Goal: Task Accomplishment & Management: Use online tool/utility

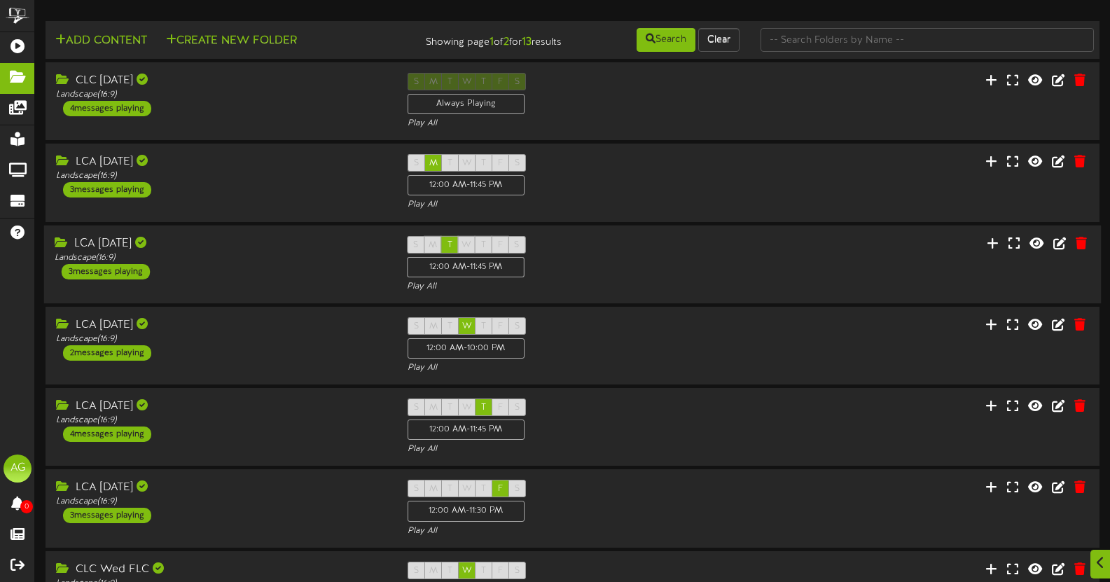
scroll to position [349, 0]
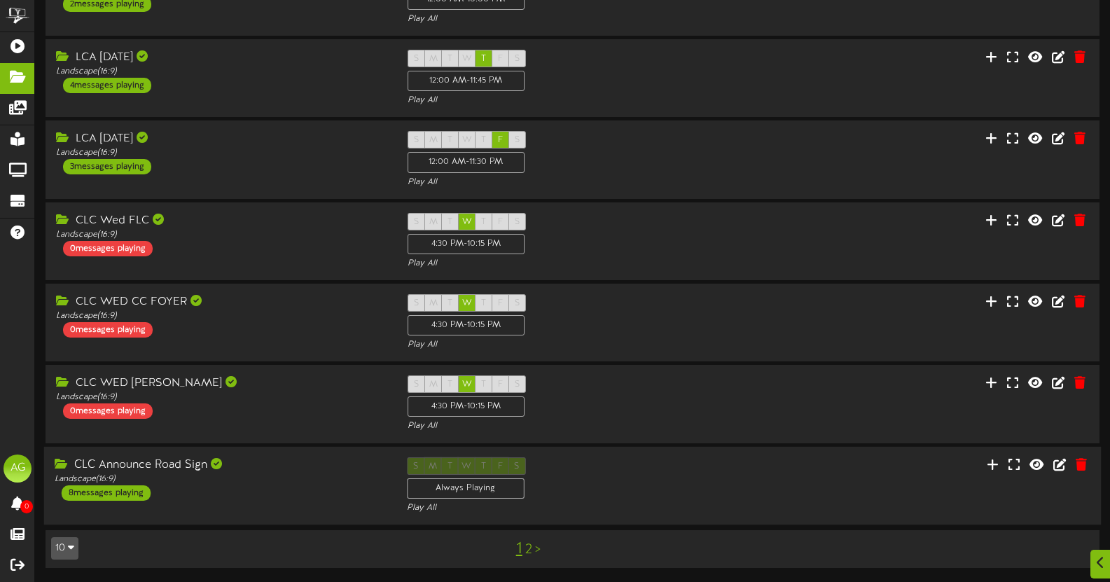
click at [616, 485] on div "S M T W T F S Always Playing Play All" at bounding box center [572, 485] width 352 height 57
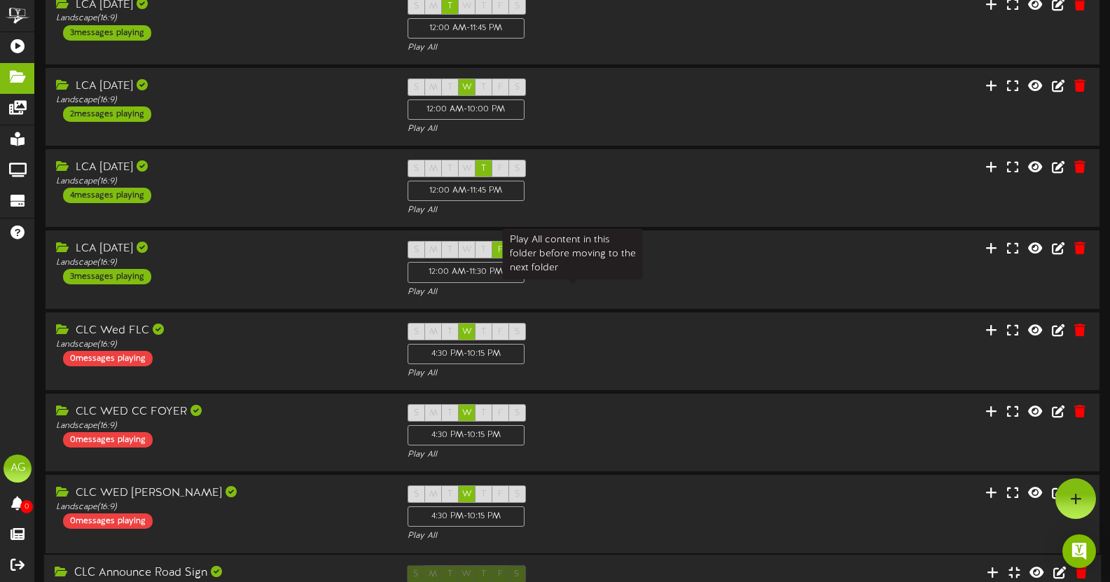
scroll to position [0, 0]
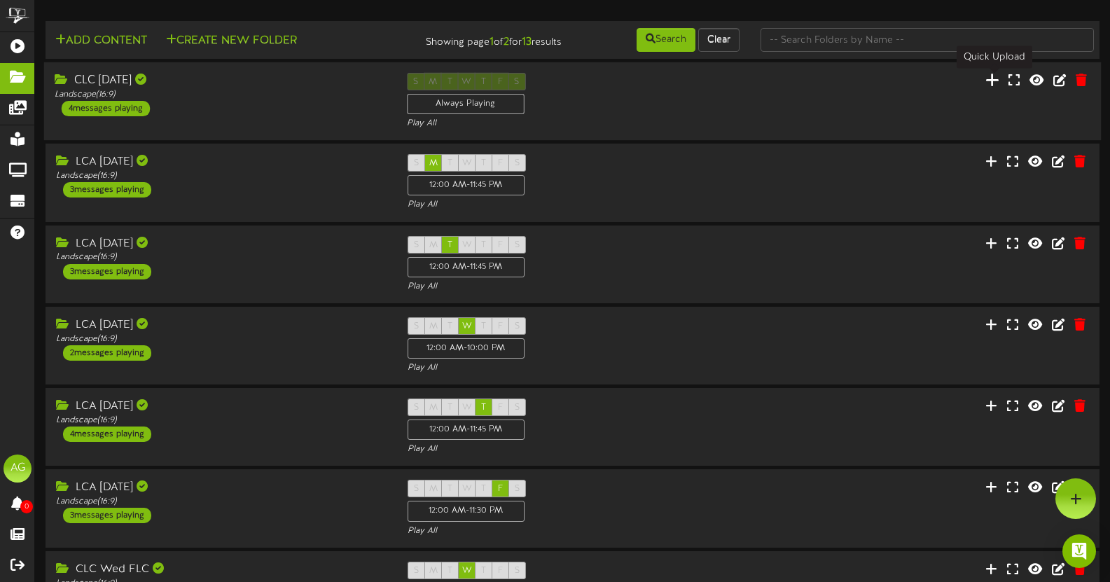
click at [990, 84] on icon at bounding box center [992, 79] width 14 height 15
click at [240, 107] on div "CLC [DATE] Landscape ( 16:9 ) 4 messages playing" at bounding box center [220, 94] width 352 height 43
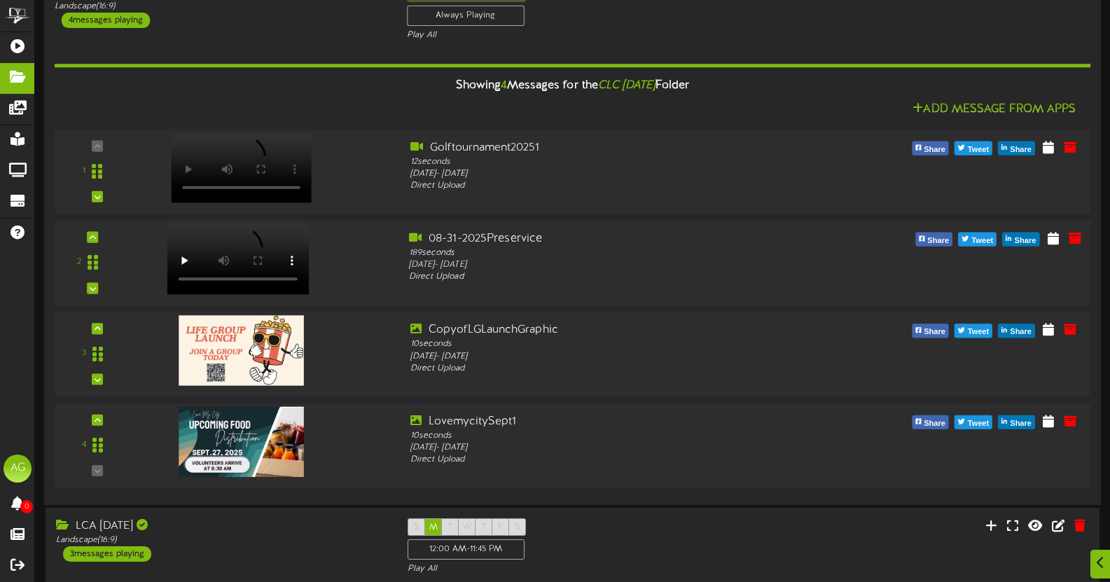
scroll to position [108, 0]
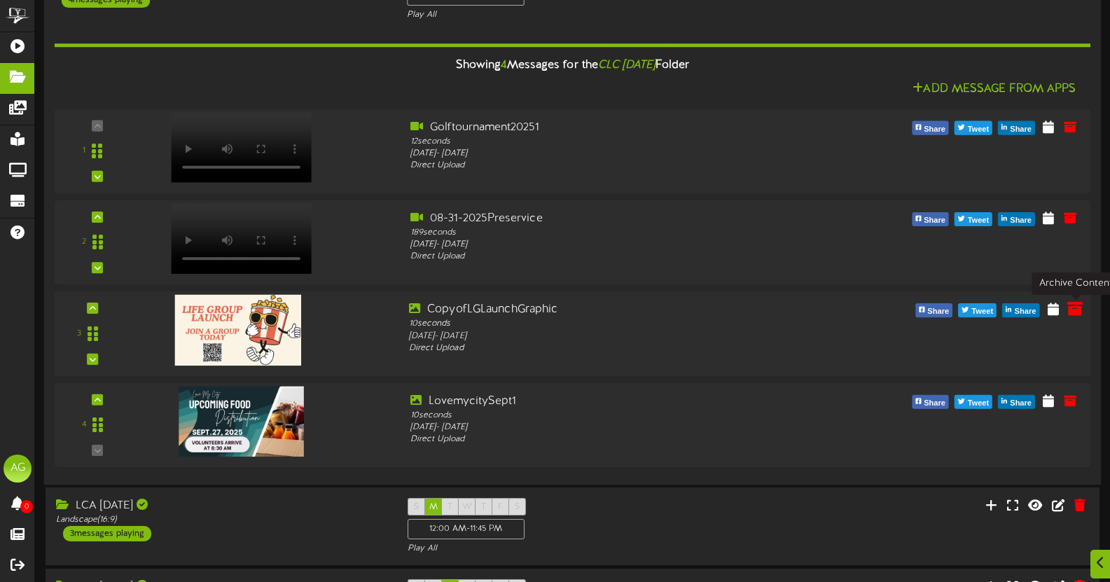
click at [1075, 312] on icon at bounding box center [1074, 307] width 15 height 15
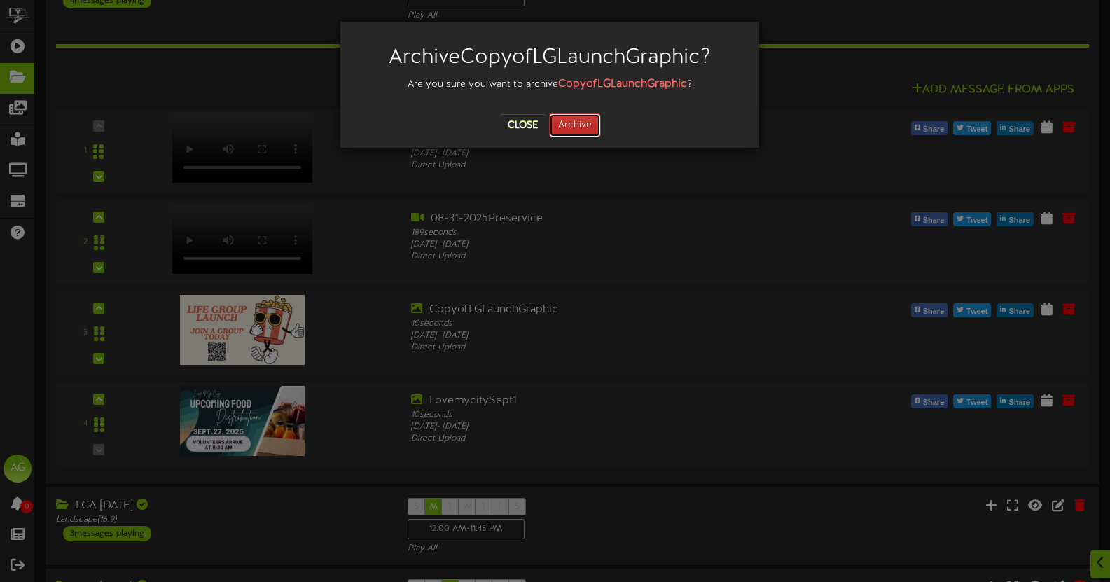
click at [588, 131] on button "Archive" at bounding box center [575, 125] width 52 height 24
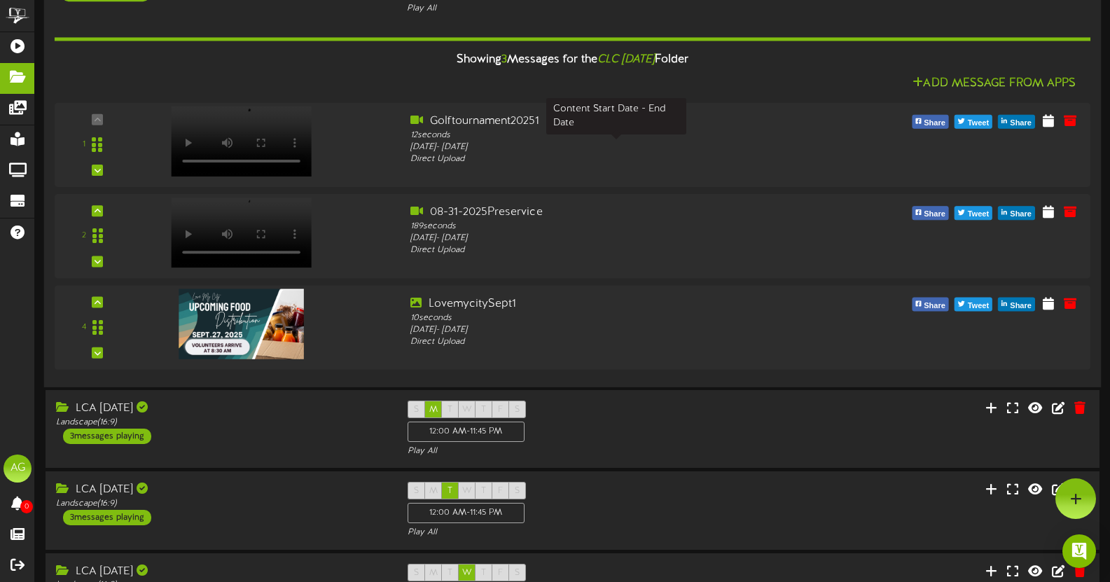
scroll to position [0, 0]
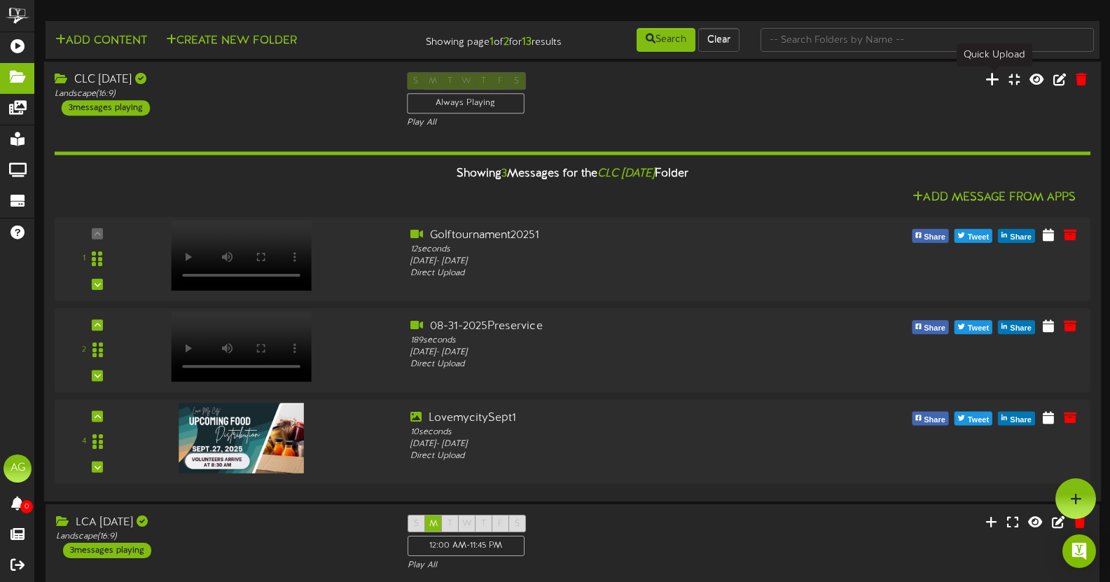
click at [994, 76] on icon at bounding box center [992, 78] width 14 height 15
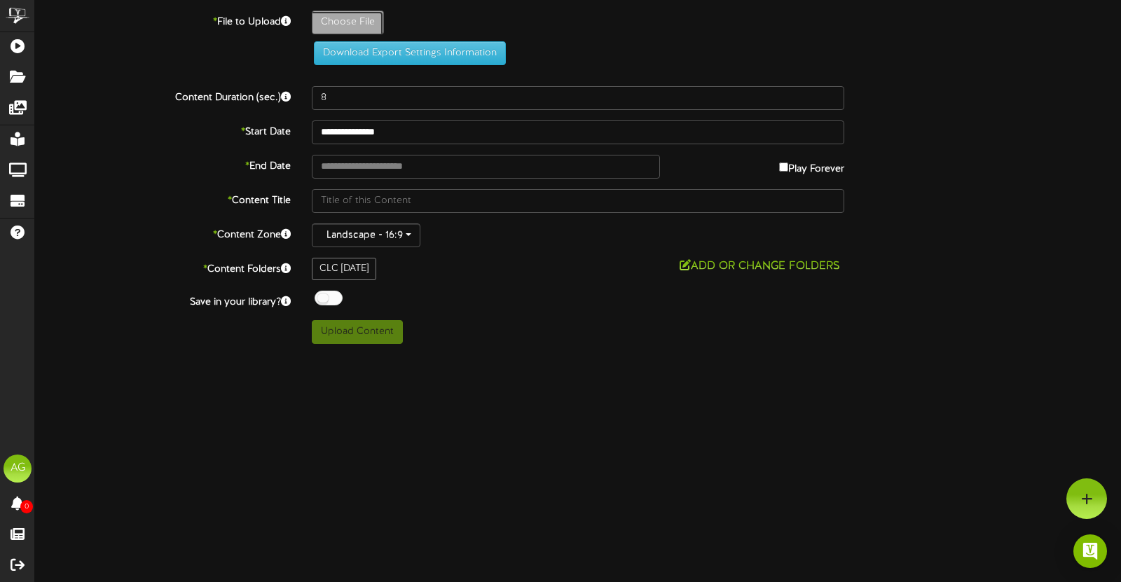
type input "**********"
type input "LGLaunchGraphic"
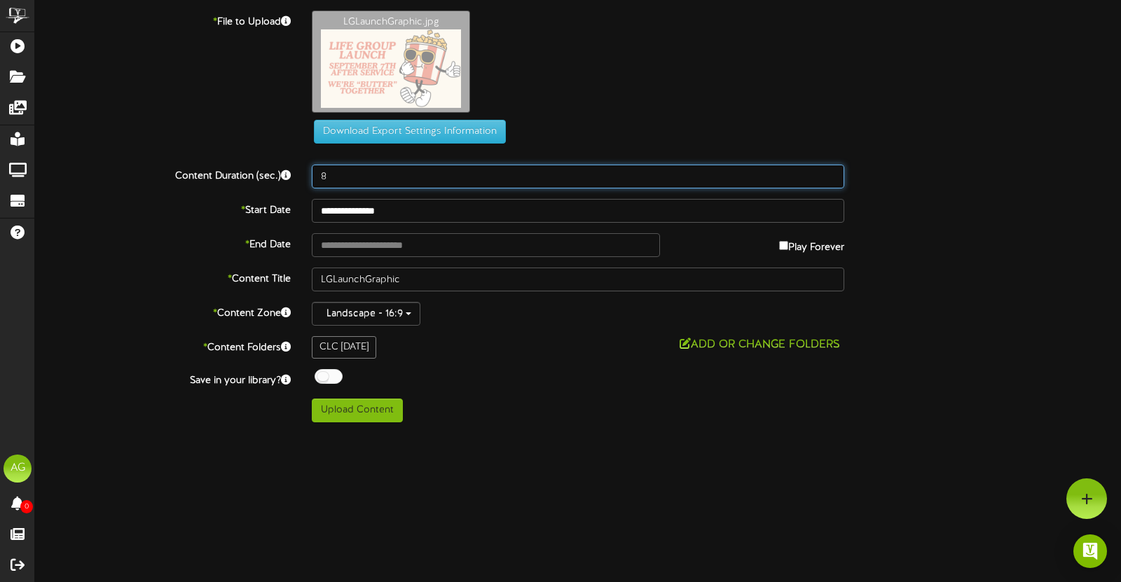
click at [331, 180] on input "8" at bounding box center [578, 177] width 532 height 24
drag, startPoint x: 331, startPoint y: 180, endPoint x: 313, endPoint y: 182, distance: 18.3
click at [313, 182] on input "8" at bounding box center [578, 177] width 532 height 24
type input "10"
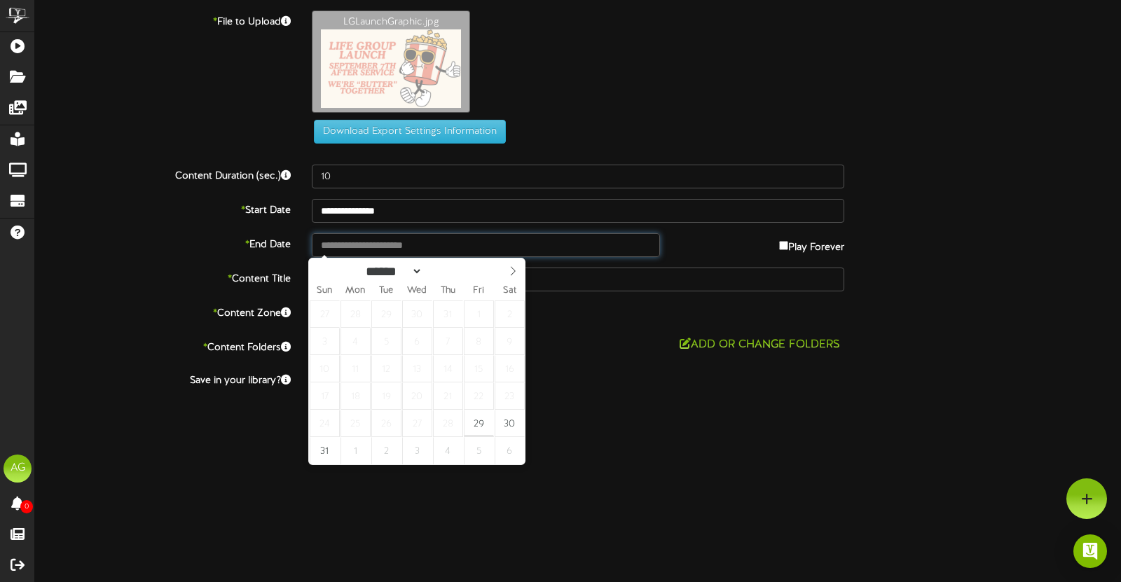
click at [366, 241] on input "text" at bounding box center [486, 245] width 348 height 24
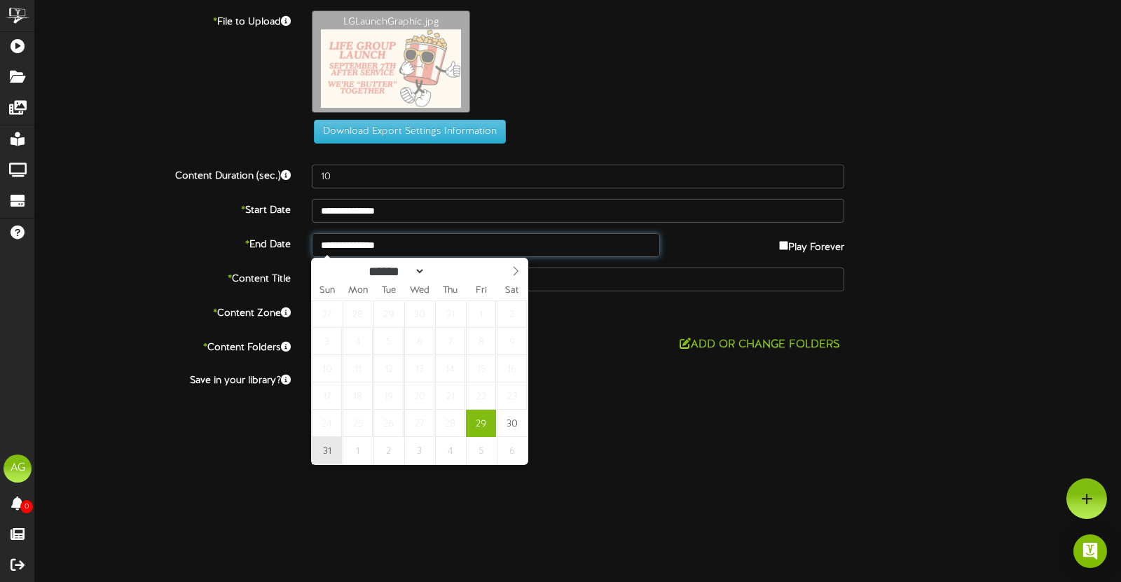
type input "**********"
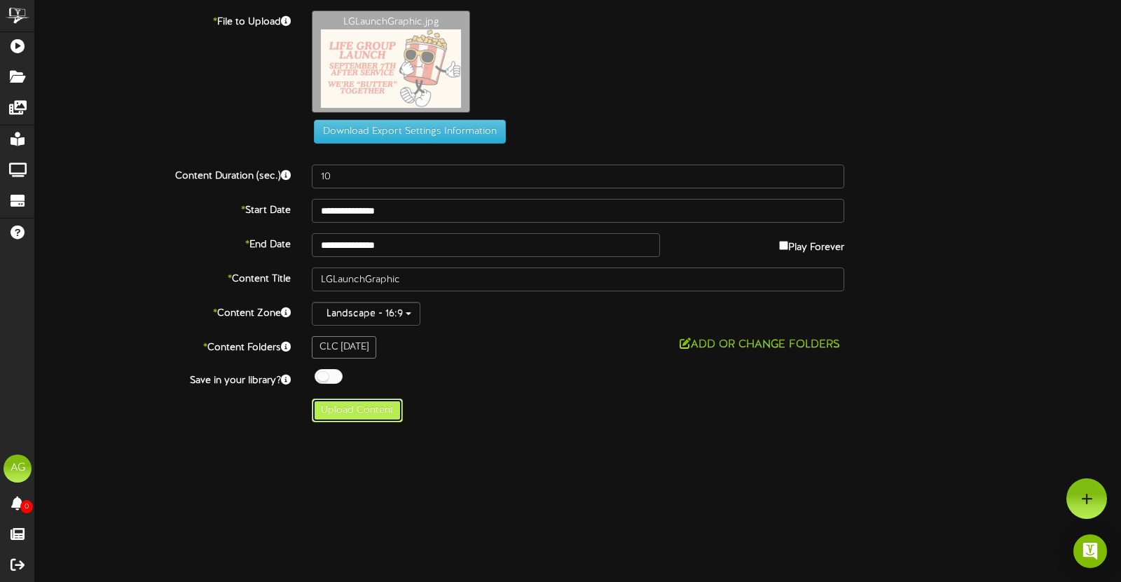
click at [354, 417] on button "Upload Content" at bounding box center [357, 411] width 91 height 24
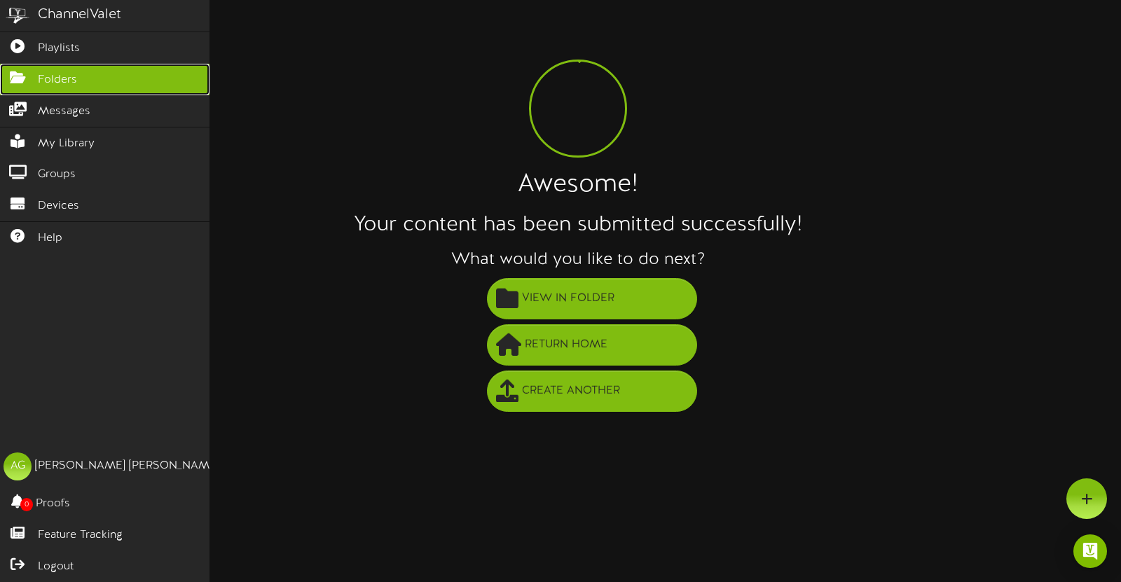
click at [20, 88] on link "Folders" at bounding box center [104, 80] width 209 height 32
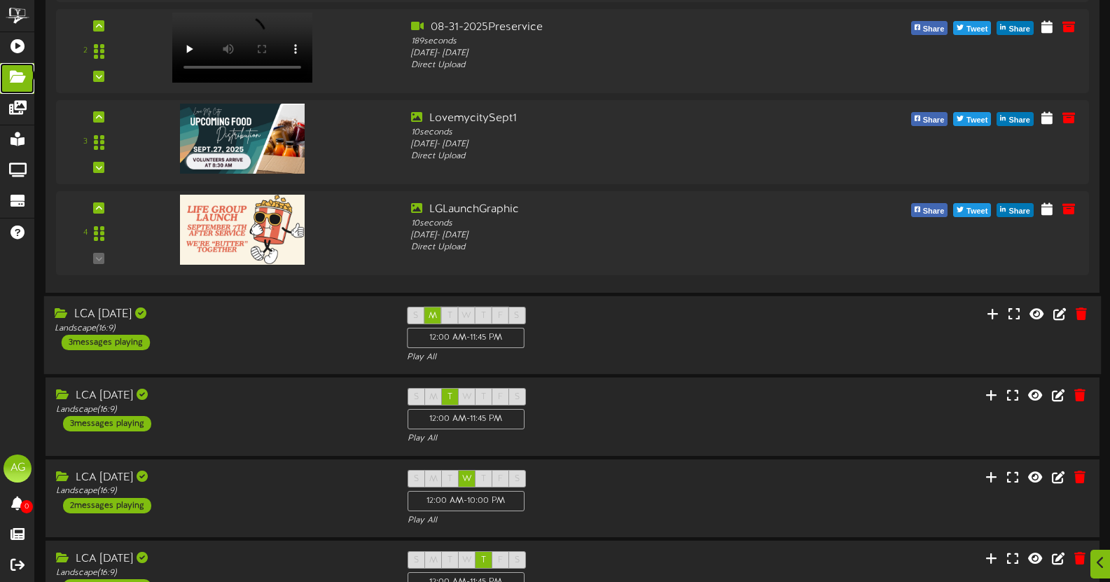
scroll to position [303, 0]
